Goal: Navigation & Orientation: Find specific page/section

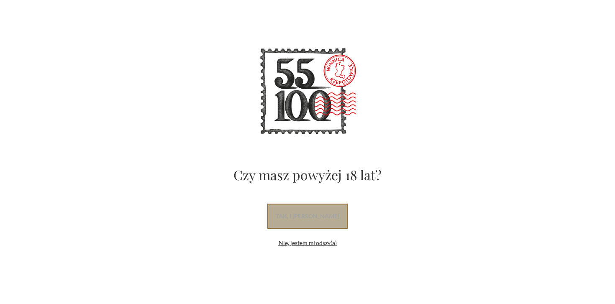
click at [318, 219] on link "tak, i uwielbiam wino" at bounding box center [308, 216] width 80 height 25
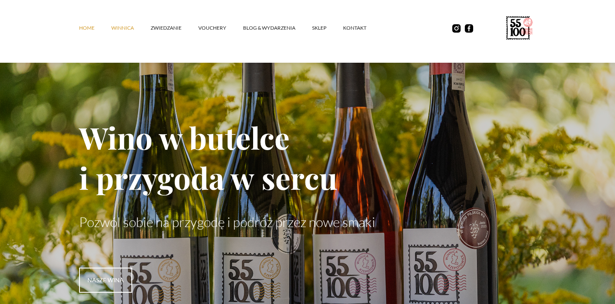
click at [126, 26] on link "winnica" at bounding box center [130, 27] width 39 height 25
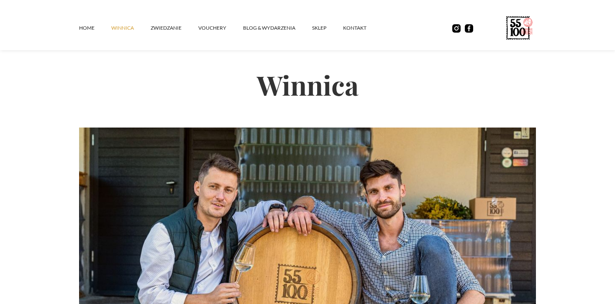
scroll to position [2, 0]
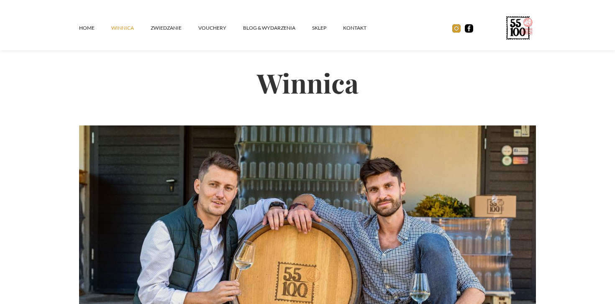
click at [457, 28] on img at bounding box center [457, 28] width 8 height 8
